Goal: Task Accomplishment & Management: Manage account settings

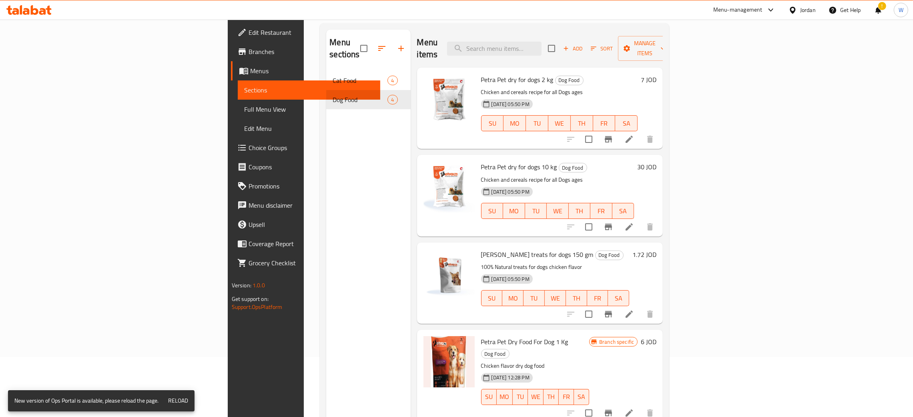
scroll to position [60, 0]
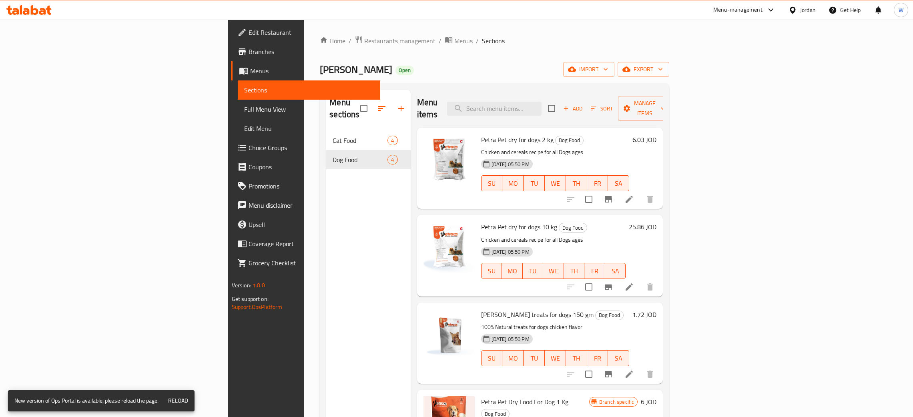
scroll to position [53, 0]
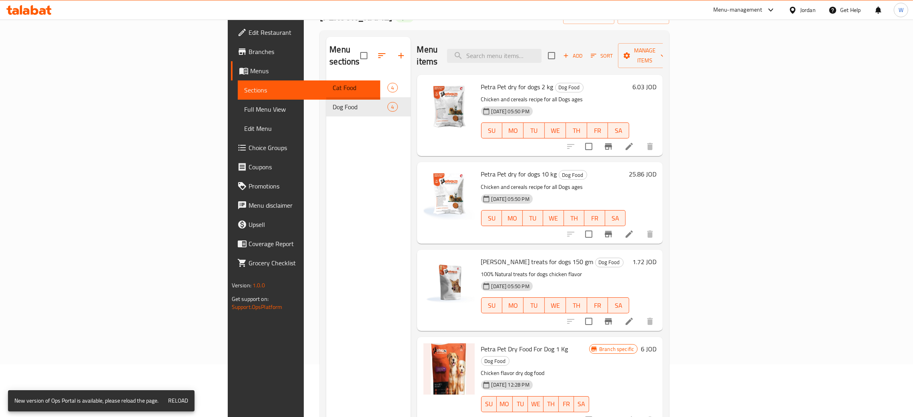
click at [249, 35] on span "Edit Restaurant" at bounding box center [311, 33] width 125 height 10
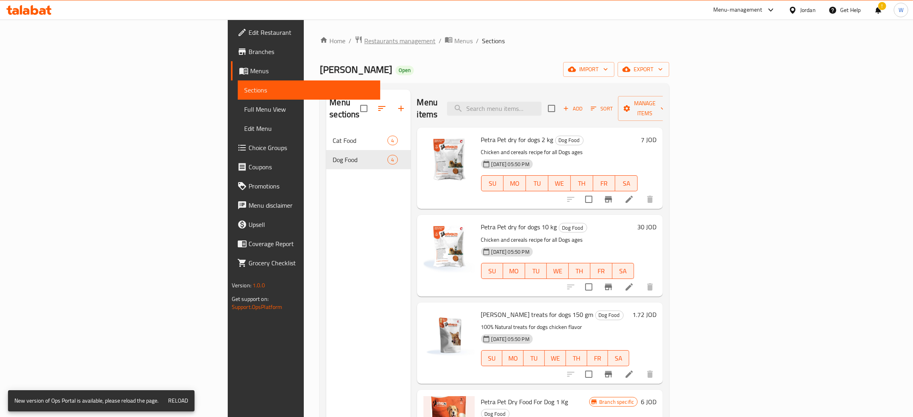
click at [364, 40] on span "Restaurants management" at bounding box center [399, 41] width 71 height 10
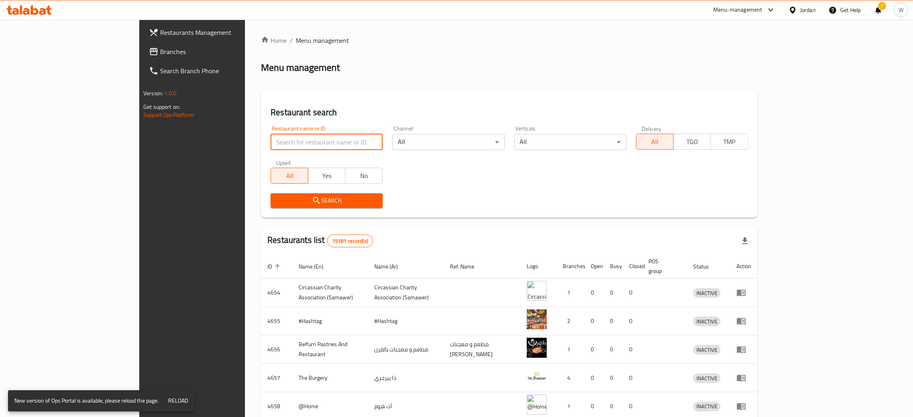
click at [271, 144] on input "search" at bounding box center [327, 142] width 112 height 16
click button "Search" at bounding box center [327, 200] width 112 height 15
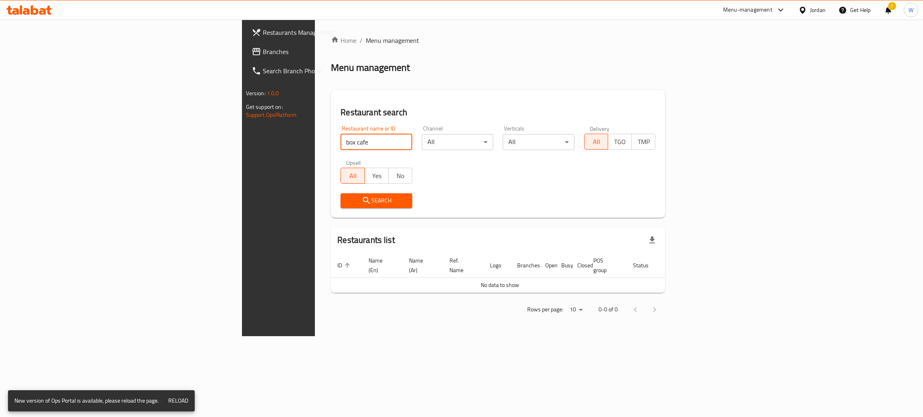
click at [340, 143] on input "box cafe" at bounding box center [376, 142] width 72 height 16
click button "Search" at bounding box center [376, 200] width 72 height 15
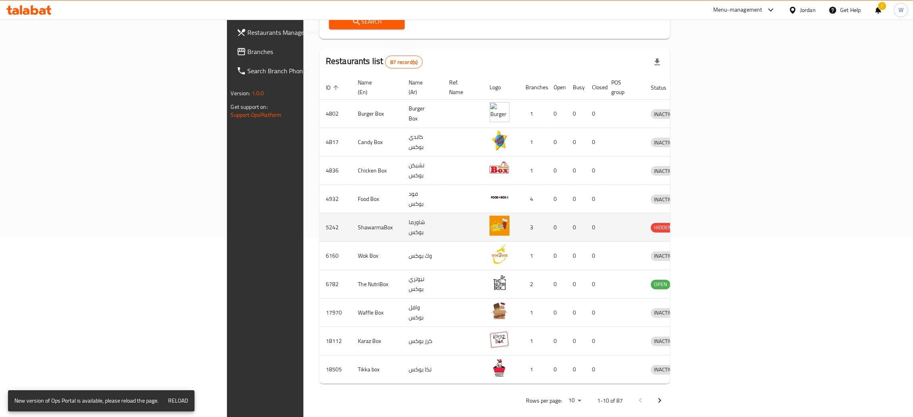
scroll to position [180, 0]
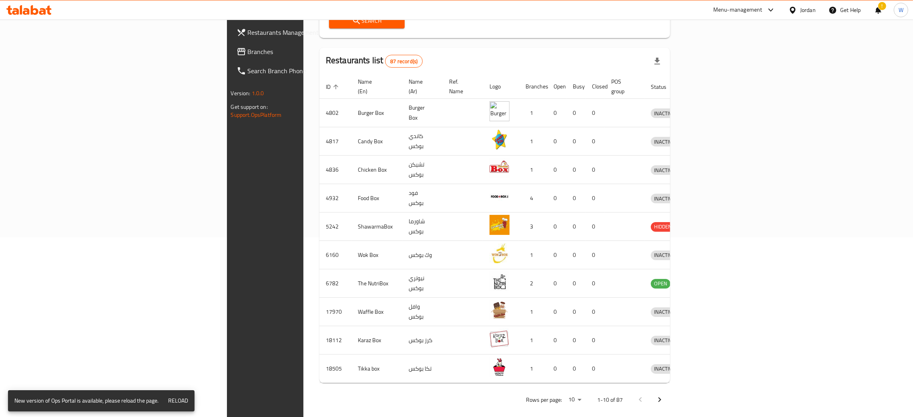
click at [665, 397] on icon "Next page" at bounding box center [660, 400] width 10 height 10
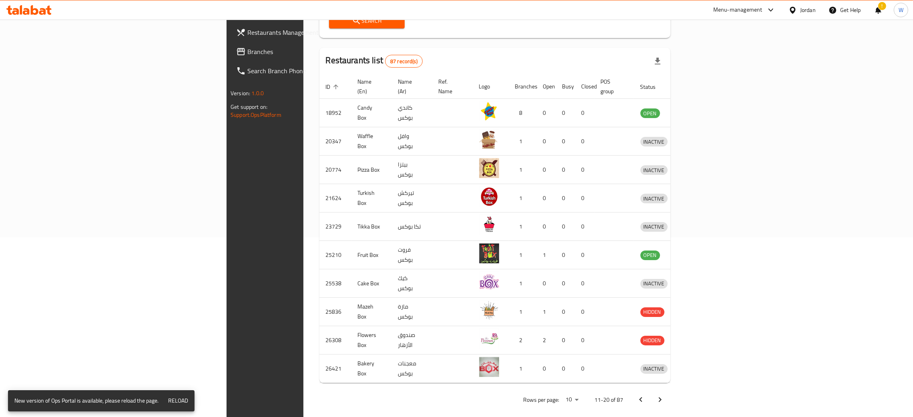
click at [665, 397] on icon "Next page" at bounding box center [660, 400] width 10 height 10
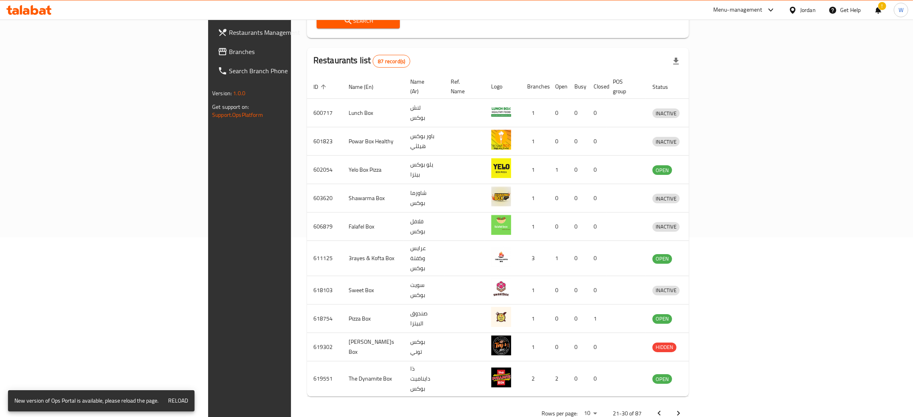
click at [684, 409] on icon "Next page" at bounding box center [679, 414] width 10 height 10
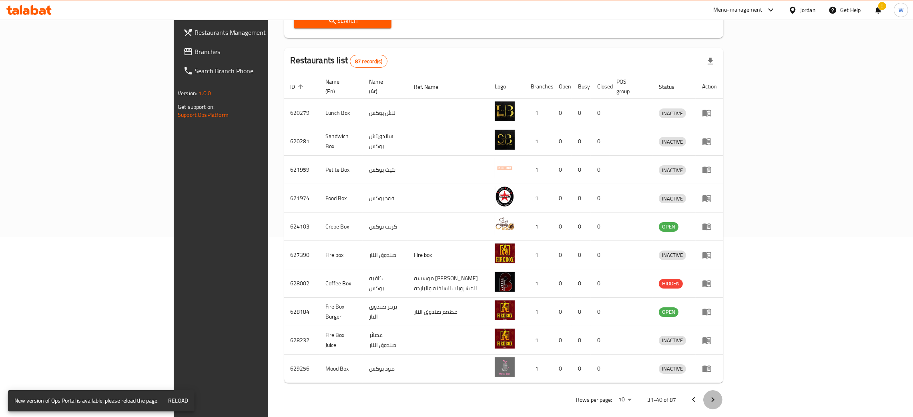
click at [718, 396] on icon "Next page" at bounding box center [713, 400] width 10 height 10
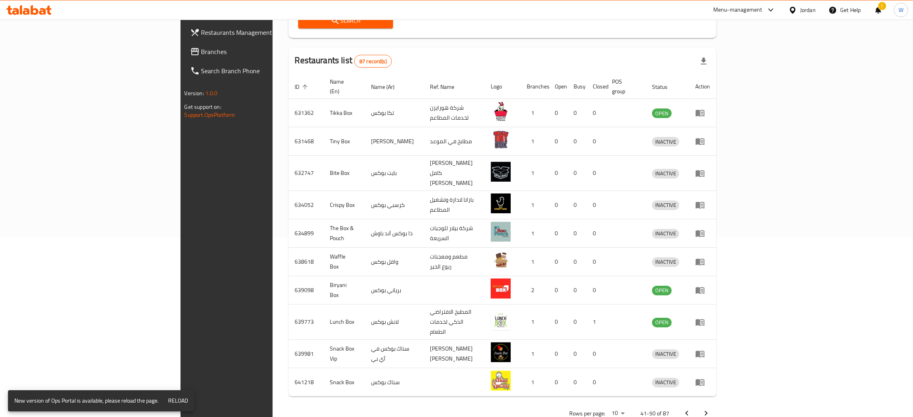
click at [711, 409] on icon "Next page" at bounding box center [707, 414] width 10 height 10
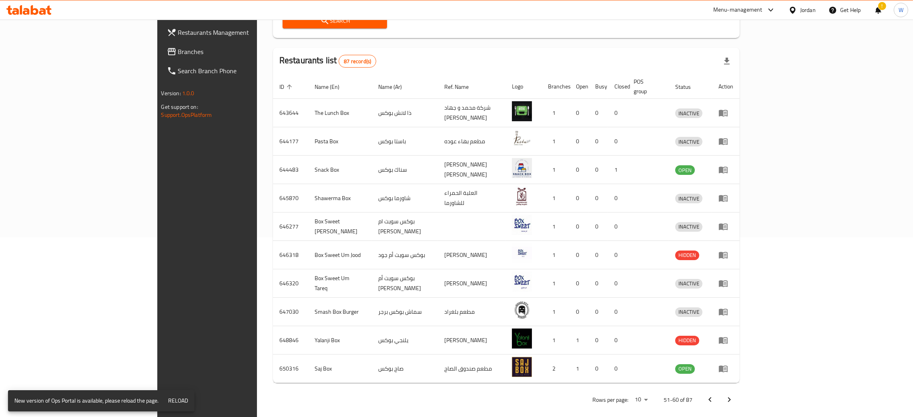
click at [734, 396] on icon "Next page" at bounding box center [730, 400] width 10 height 10
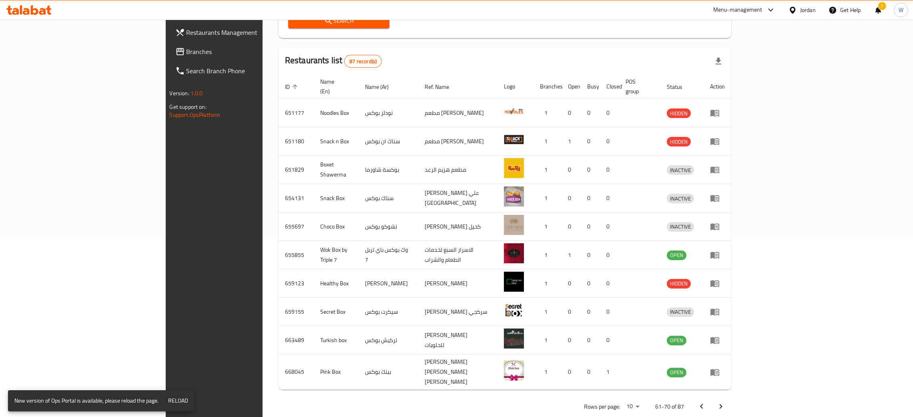
click at [726, 402] on icon "Next page" at bounding box center [721, 407] width 10 height 10
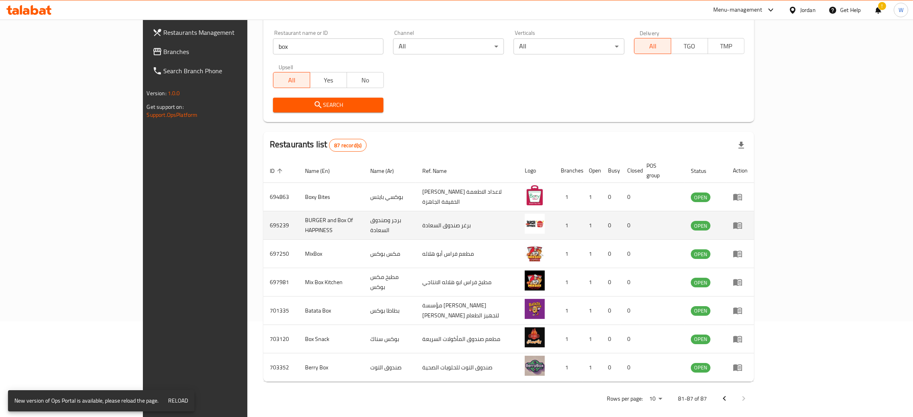
scroll to position [36, 0]
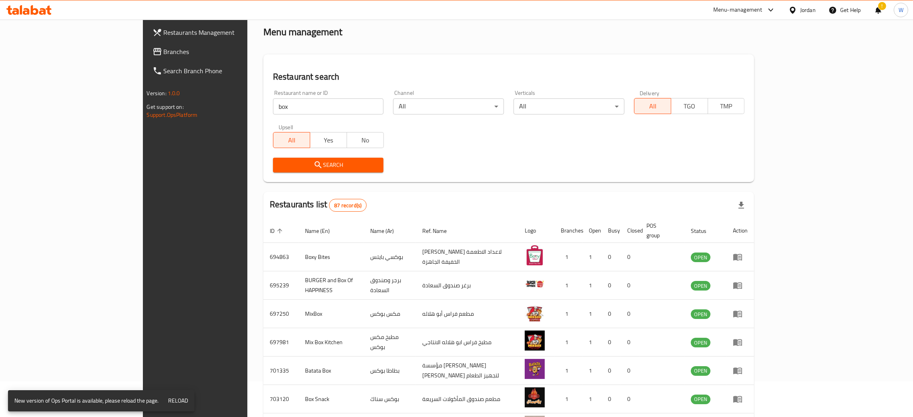
click at [273, 113] on input "box" at bounding box center [328, 107] width 111 height 16
click button "Search" at bounding box center [328, 165] width 111 height 15
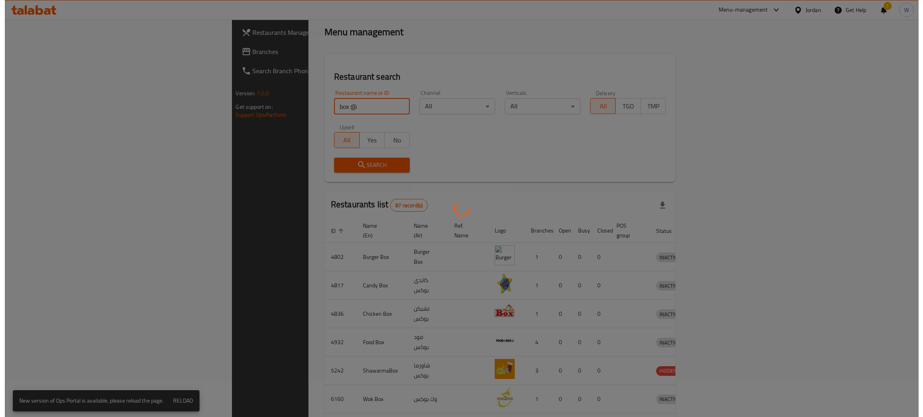
scroll to position [0, 0]
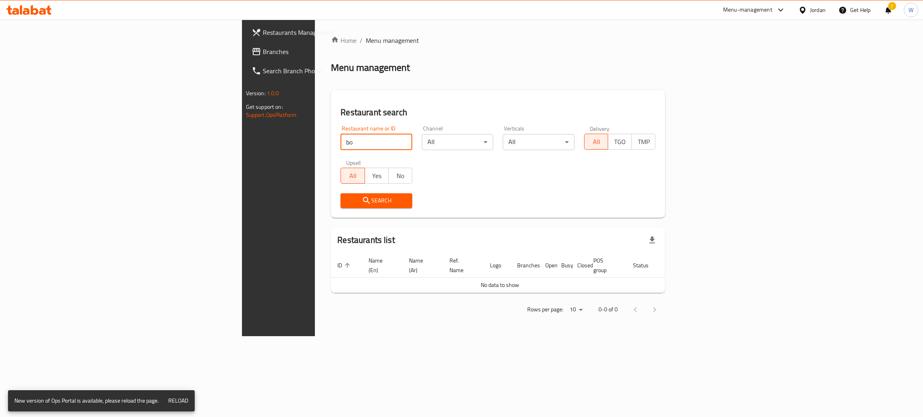
type input "b"
click button "Search" at bounding box center [376, 200] width 72 height 15
type input "ب"
type input "b@c"
click button "Search" at bounding box center [376, 200] width 72 height 15
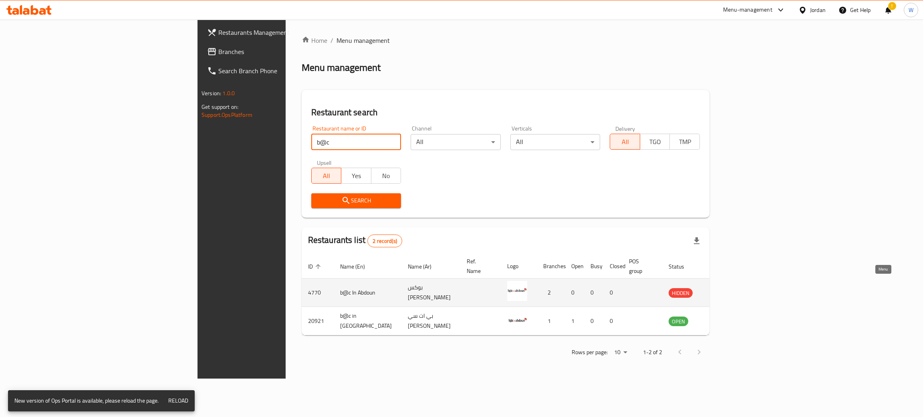
click at [720, 288] on icon "enhanced table" at bounding box center [715, 293] width 10 height 10
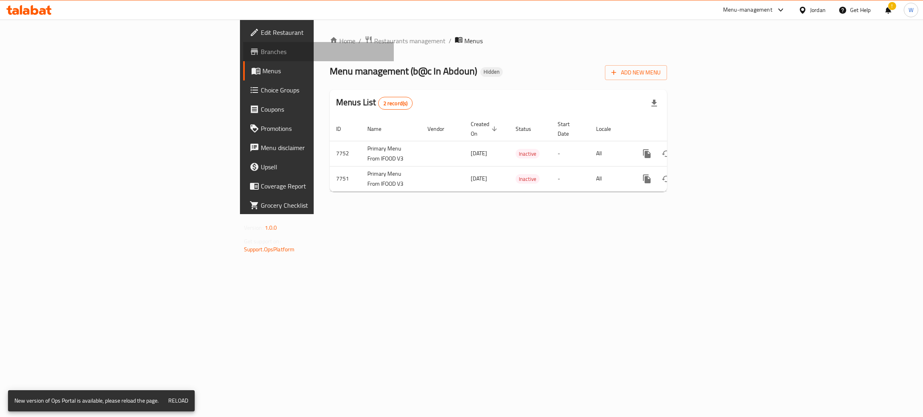
click at [243, 57] on link "Branches" at bounding box center [318, 51] width 151 height 19
